Goal: Check status: Check status

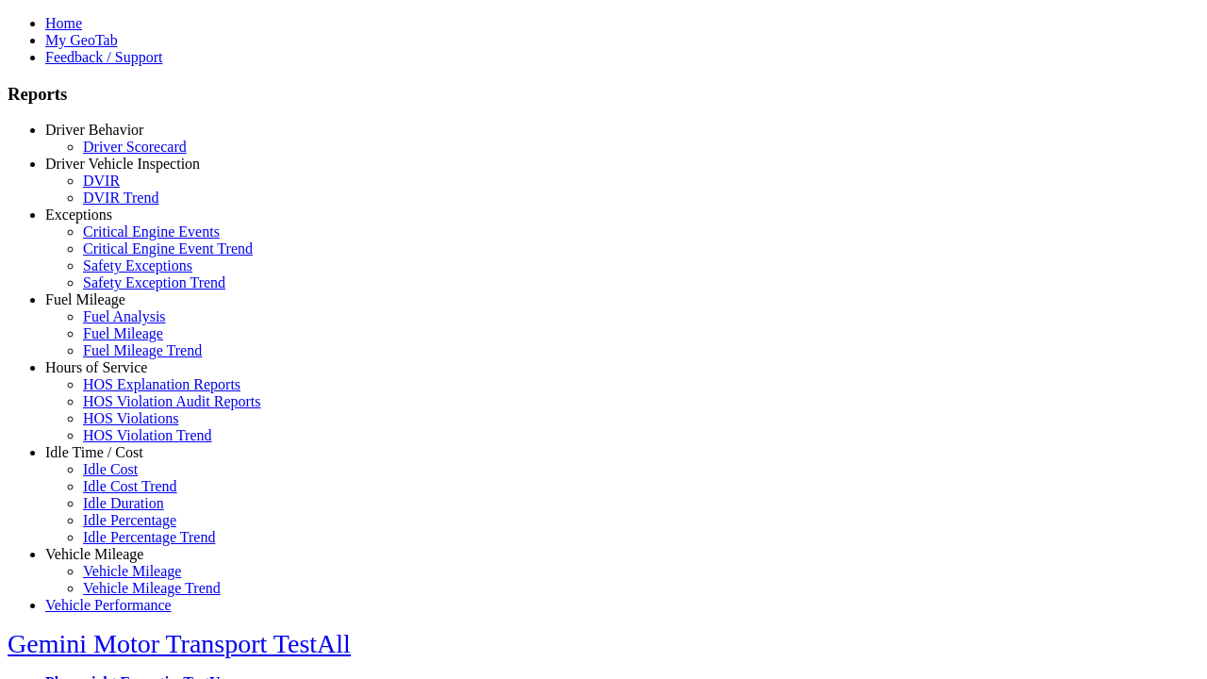
click at [108, 138] on link "Driver Behavior" at bounding box center [94, 130] width 98 height 16
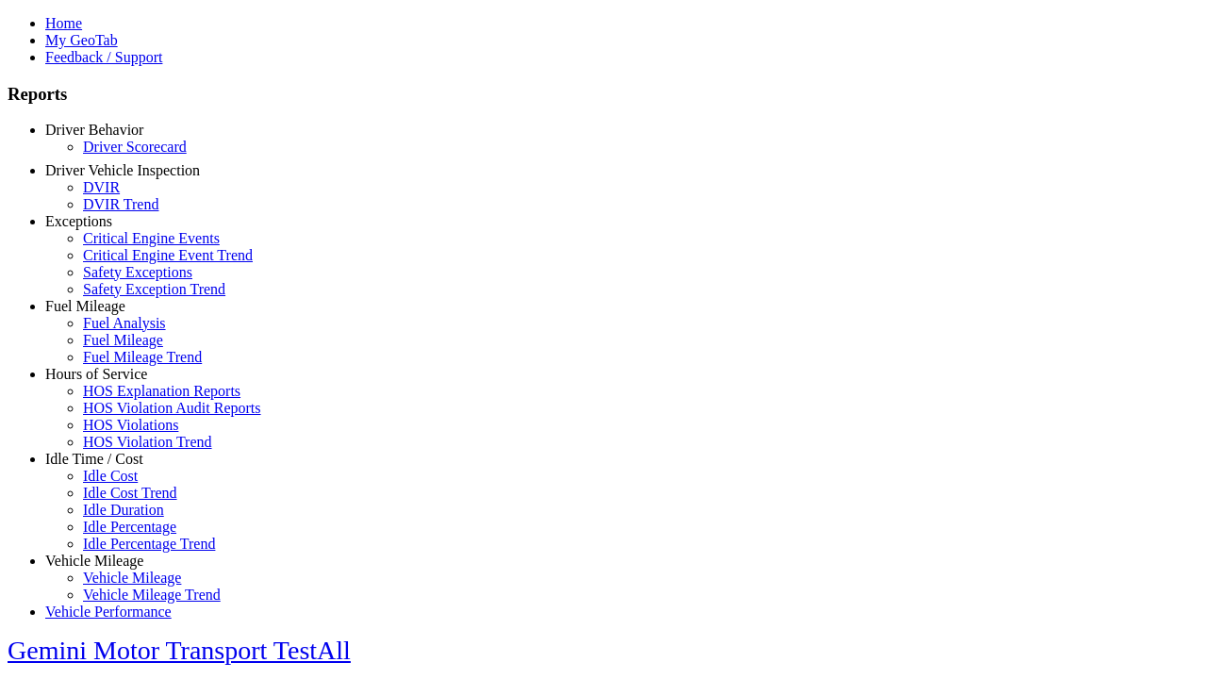
click at [123, 155] on link "Driver Scorecard" at bounding box center [135, 147] width 104 height 16
